Goal: Find contact information: Find contact information

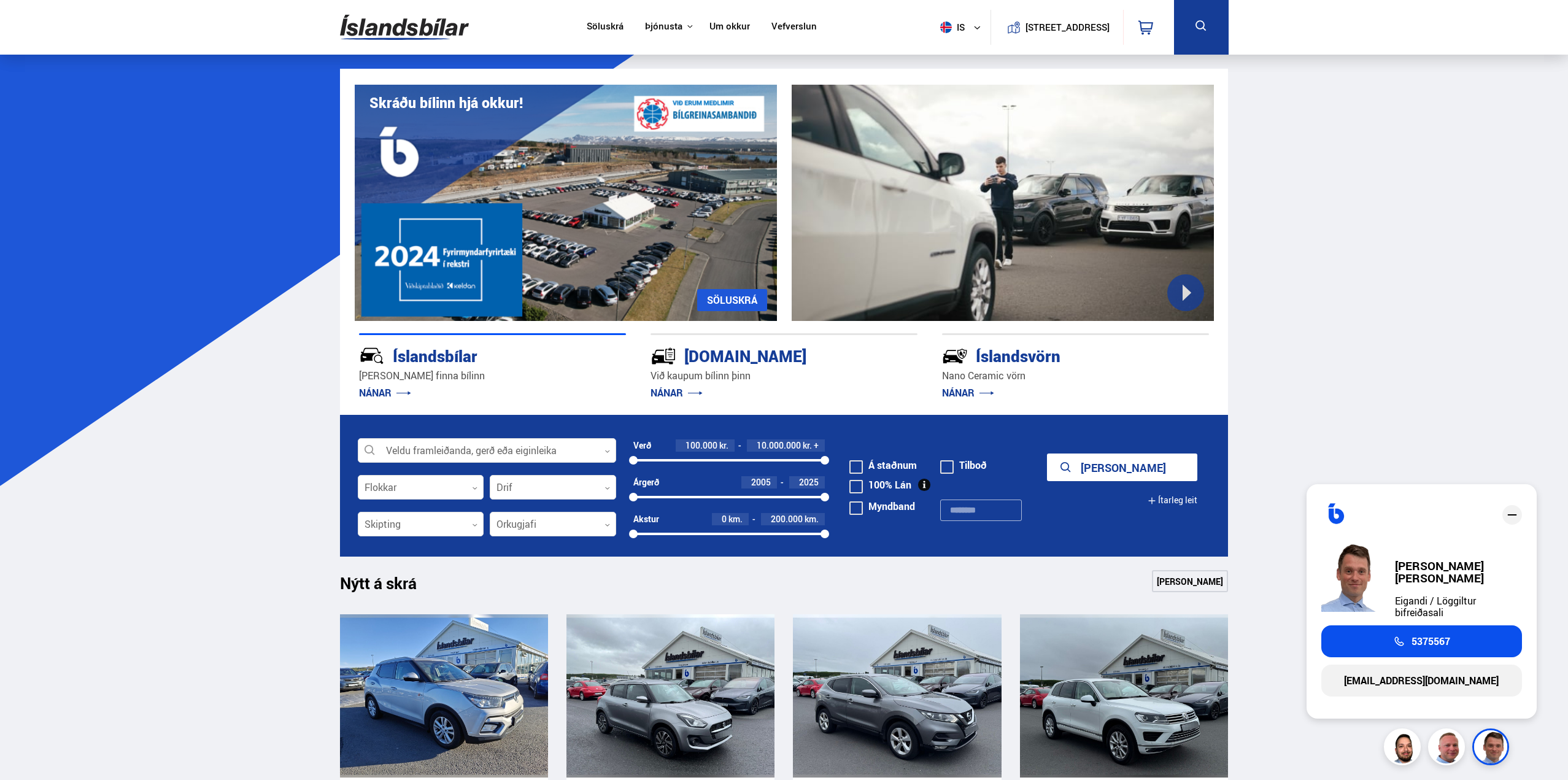
drag, startPoint x: 1312, startPoint y: 173, endPoint x: 1300, endPoint y: 151, distance: 25.1
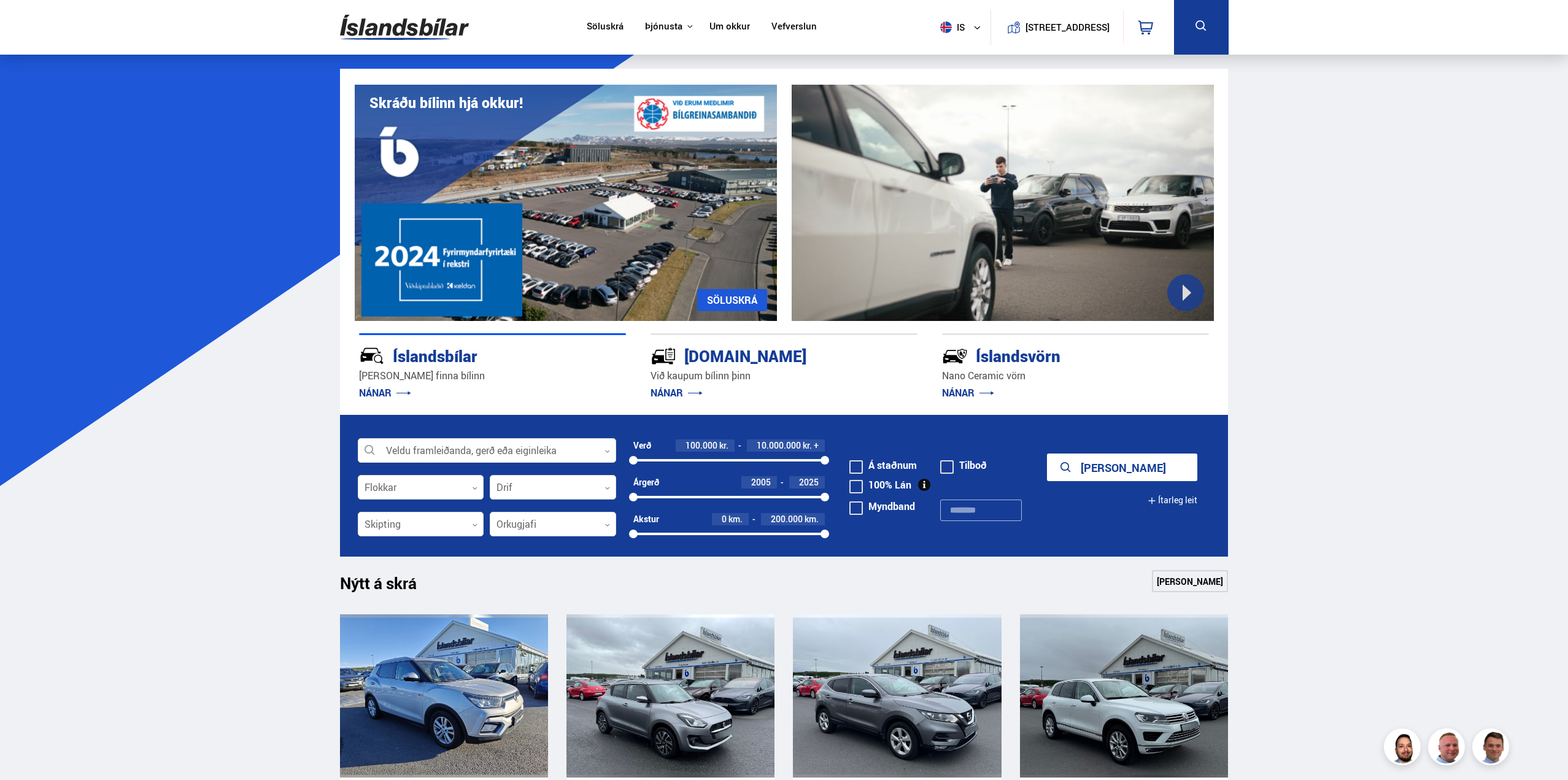
click at [709, 30] on link "Um okkur" at bounding box center [729, 27] width 40 height 13
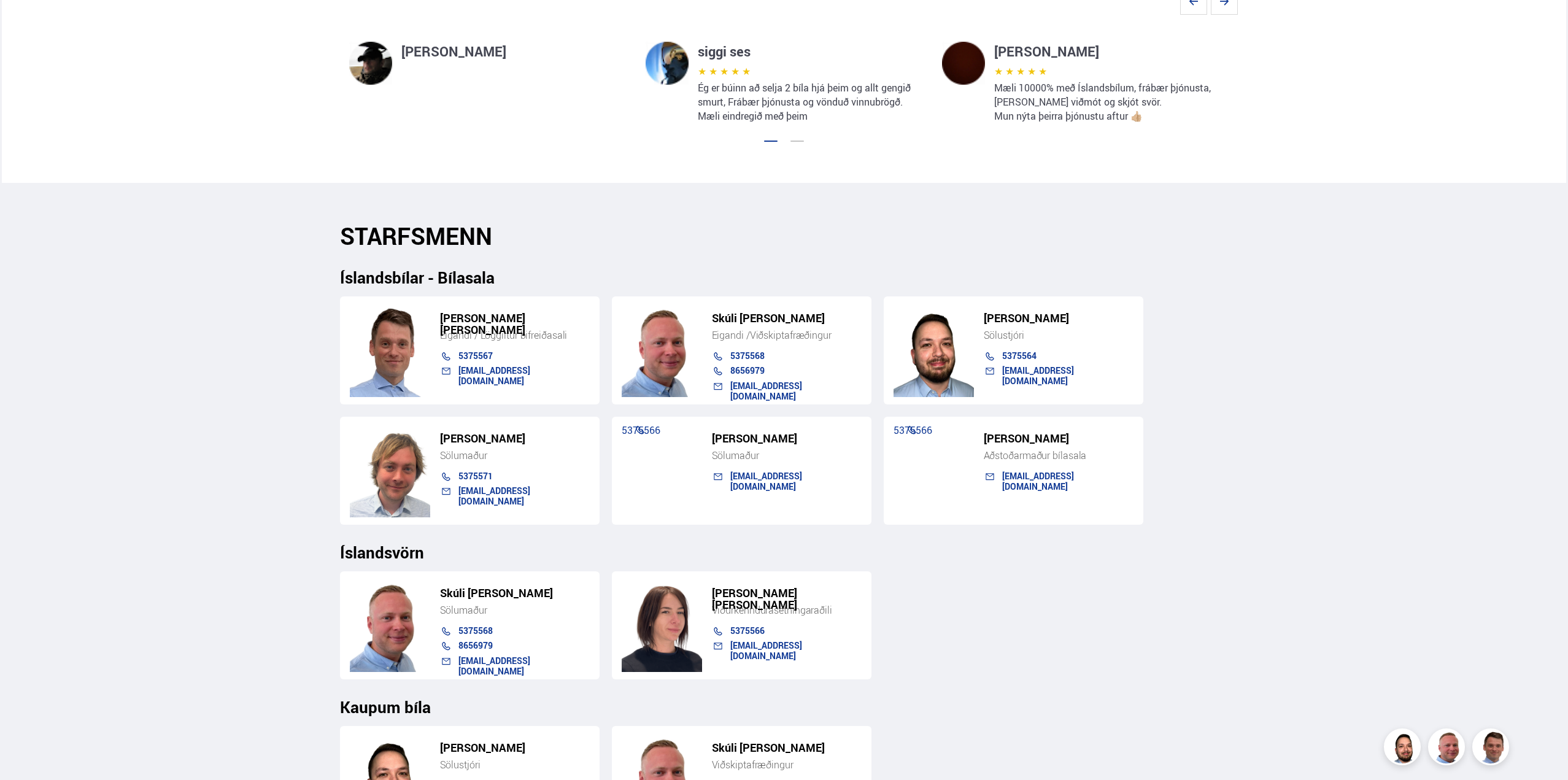
scroll to position [1104, 0]
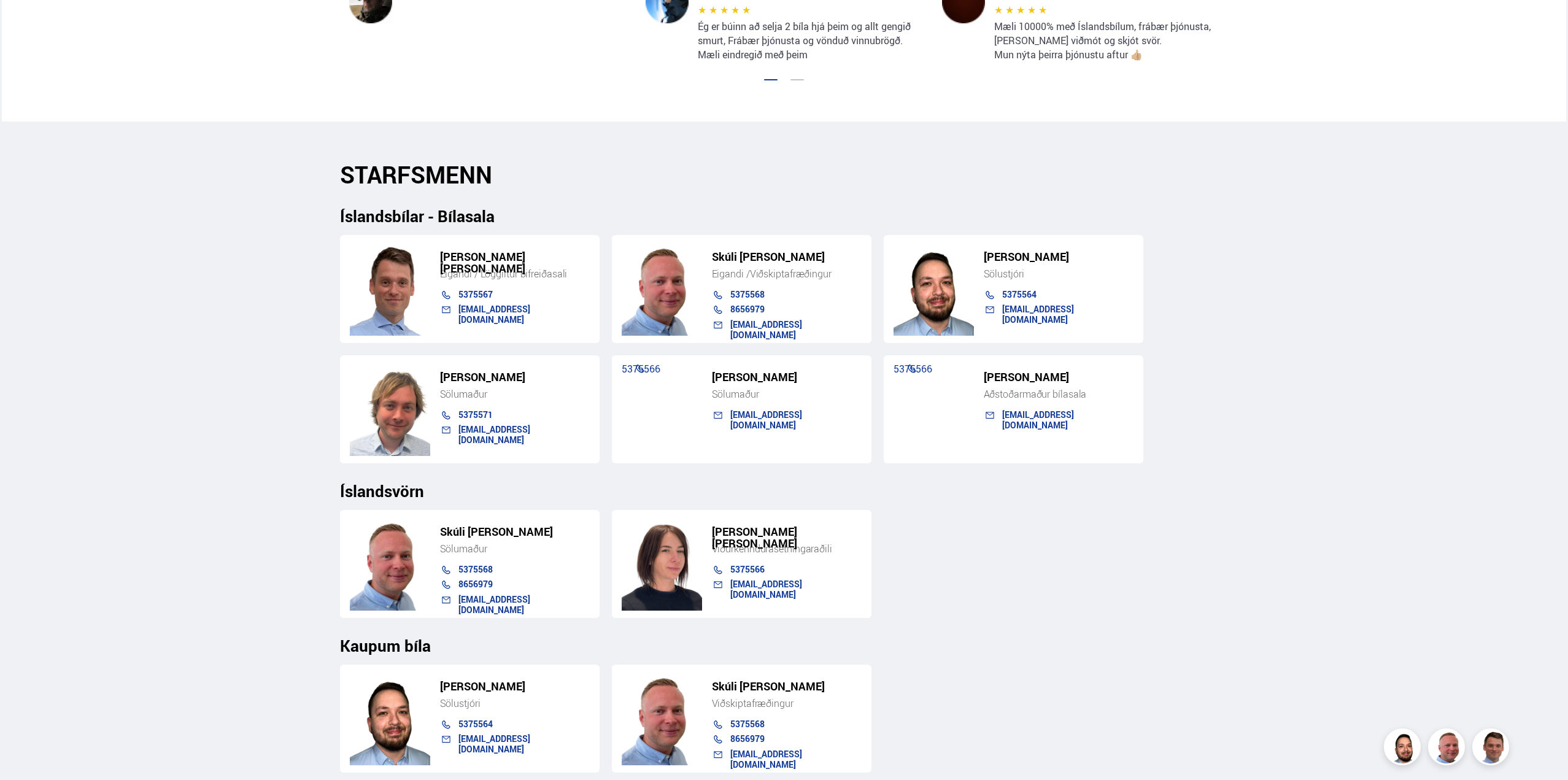
drag, startPoint x: 441, startPoint y: 375, endPoint x: 595, endPoint y: 373, distance: 154.0
click at [595, 373] on div "[PERSON_NAME] Sölumaður 5375571 [EMAIL_ADDRESS][DOMAIN_NAME]" at bounding box center [469, 408] width 260 height 108
click at [162, 354] on div "Söluskrá Þjónusta Íslandsbílar [DOMAIN_NAME] Íslandsvörn Leiðbeiningar Um okkur…" at bounding box center [784, 296] width 1568 height 2801
drag, startPoint x: 586, startPoint y: 379, endPoint x: 440, endPoint y: 373, distance: 146.1
click at [440, 373] on h5 "[PERSON_NAME]" at bounding box center [515, 376] width 150 height 11
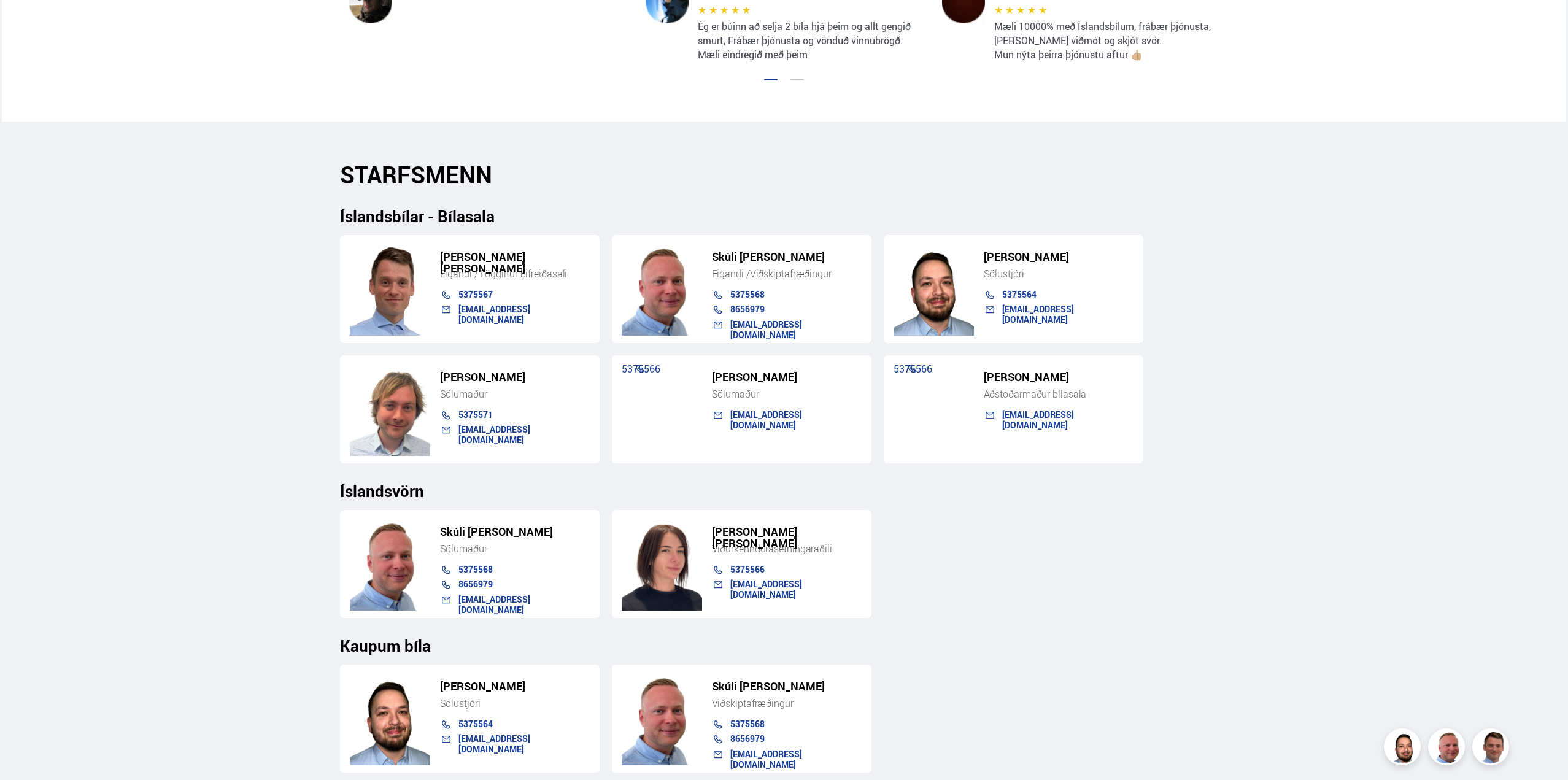
copy h5 "[PERSON_NAME]"
click at [148, 245] on div "Söluskrá Þjónusta Íslandsbílar [DOMAIN_NAME] Íslandsvörn Leiðbeiningar Um okkur…" at bounding box center [784, 296] width 1568 height 2801
drag, startPoint x: 823, startPoint y: 442, endPoint x: 702, endPoint y: 373, distance: 139.3
click at [702, 373] on div "[PERSON_NAME] 5375566 [EMAIL_ADDRESS][DOMAIN_NAME]" at bounding box center [741, 408] width 260 height 108
click at [700, 373] on div "[PERSON_NAME]" at bounding box center [780, 379] width 162 height 17
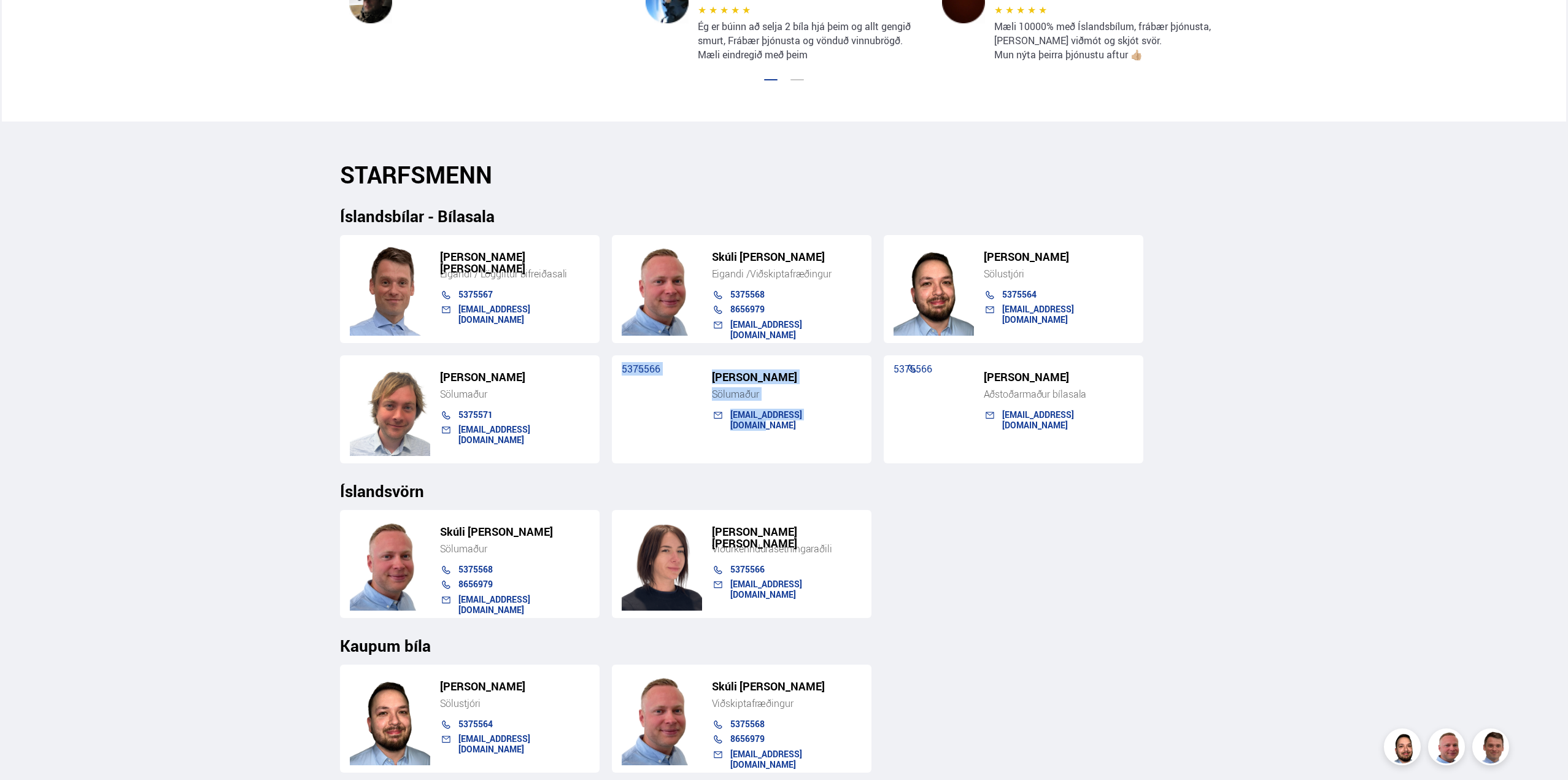
click at [702, 375] on div "[PERSON_NAME]" at bounding box center [780, 379] width 162 height 17
click at [712, 372] on h5 "[PERSON_NAME]" at bounding box center [786, 376] width 150 height 11
drag, startPoint x: 706, startPoint y: 380, endPoint x: 854, endPoint y: 444, distance: 161.2
click at [854, 444] on div "[PERSON_NAME] 5375566 [EMAIL_ADDRESS][DOMAIN_NAME]" at bounding box center [741, 408] width 260 height 108
click at [721, 369] on div "[PERSON_NAME] 5375566 [EMAIL_ADDRESS][DOMAIN_NAME]" at bounding box center [741, 408] width 260 height 108
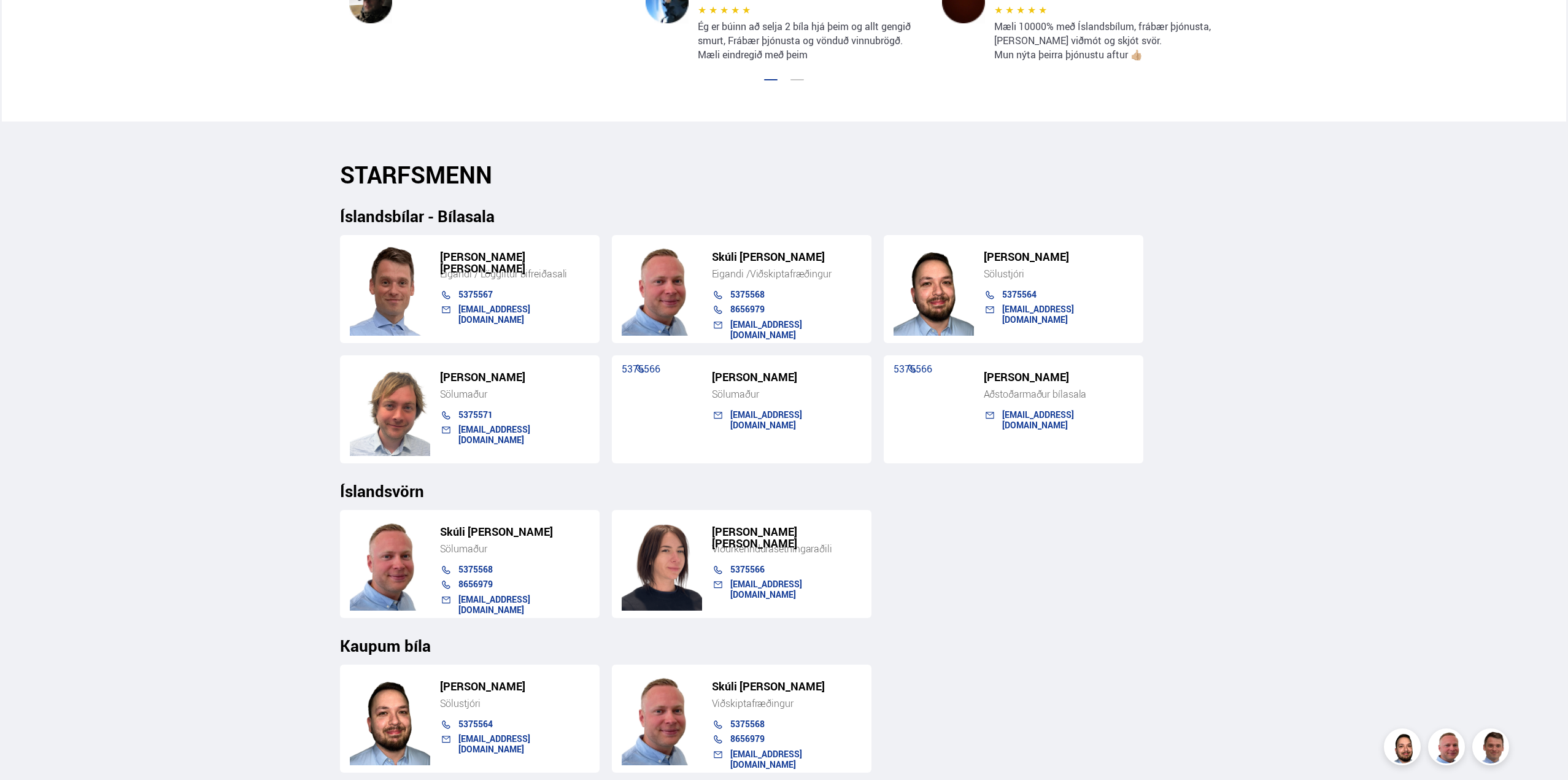
drag, startPoint x: 708, startPoint y: 381, endPoint x: 831, endPoint y: 375, distance: 123.1
click at [831, 375] on div "[PERSON_NAME]" at bounding box center [780, 379] width 162 height 17
copy h5 "[PERSON_NAME]"
drag, startPoint x: 1081, startPoint y: 371, endPoint x: 978, endPoint y: 371, distance: 103.0
click at [978, 371] on div "[PERSON_NAME] Aðstoðarmaður bílasala 5375566 [EMAIL_ADDRESS][DOMAIN_NAME]" at bounding box center [1014, 408] width 260 height 108
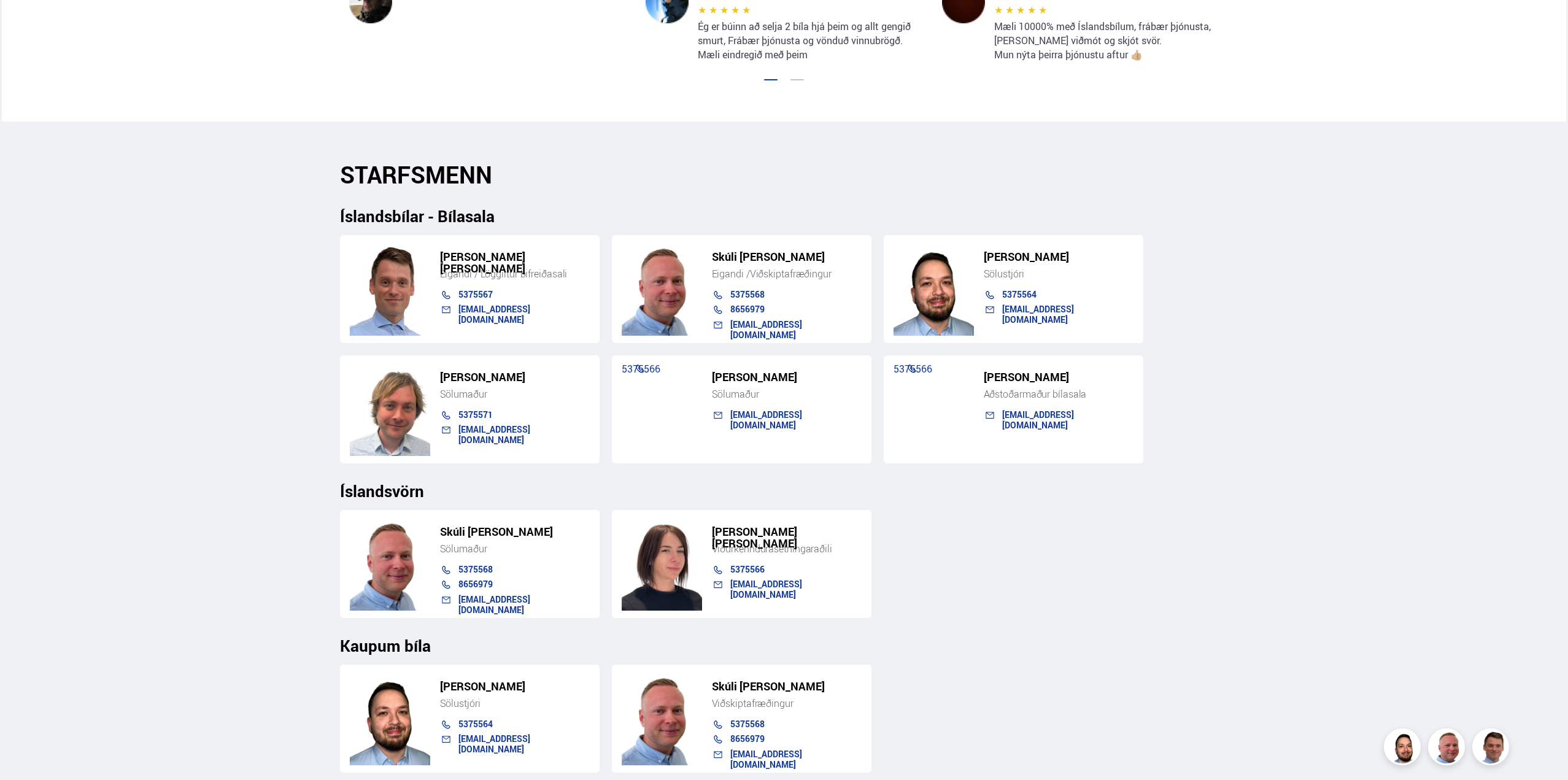
copy h5 "[PERSON_NAME]"
drag, startPoint x: 818, startPoint y: 380, endPoint x: 702, endPoint y: 388, distance: 116.3
click at [702, 388] on div "[PERSON_NAME] 5375566 [EMAIL_ADDRESS][DOMAIN_NAME]" at bounding box center [741, 408] width 260 height 108
click at [857, 524] on div "[PERSON_NAME] [PERSON_NAME] Viðurkenndur ásetningaraðili 5375566 [EMAIL_ADDRESS…" at bounding box center [741, 563] width 260 height 108
drag, startPoint x: 799, startPoint y: 375, endPoint x: 708, endPoint y: 371, distance: 91.1
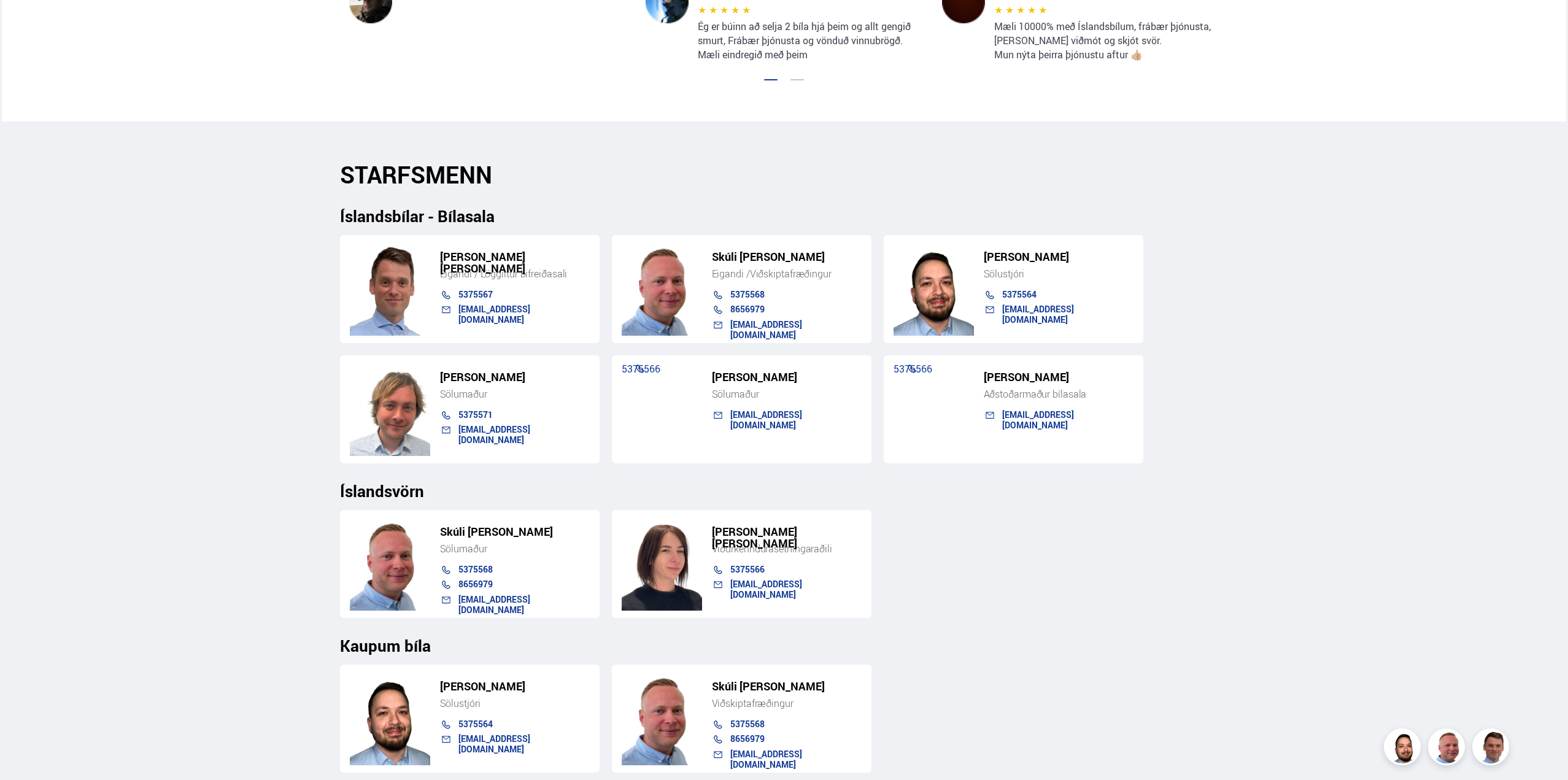
click at [708, 371] on div "[PERSON_NAME]" at bounding box center [780, 379] width 162 height 17
copy h5 "[PERSON_NAME]"
